Goal: Find specific page/section: Find specific page/section

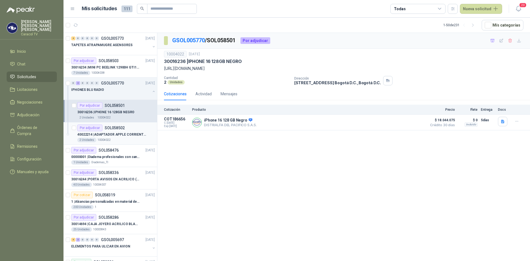
click at [128, 137] on p "40022214 | ADAPTADOR APPLE CORRIENTE USB-C DE 20 W" at bounding box center [111, 134] width 69 height 5
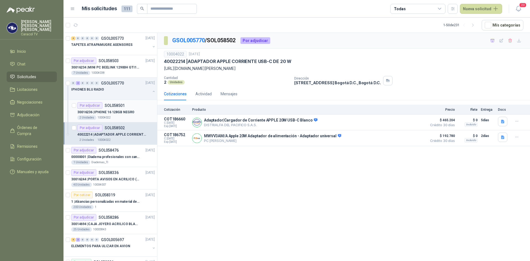
click at [111, 108] on div "Por adjudicar SOL058501" at bounding box center [100, 105] width 47 height 7
